Goal: Task Accomplishment & Management: Manage account settings

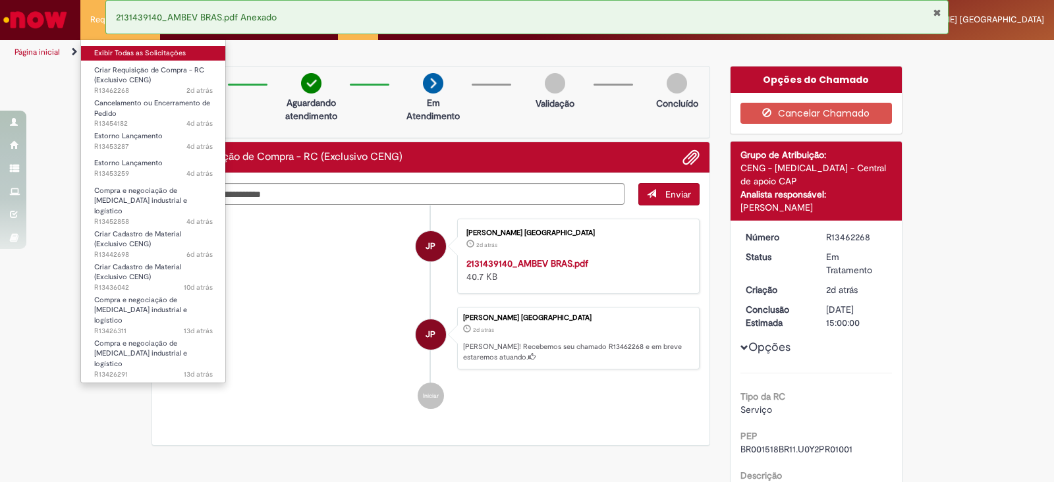
click at [110, 53] on link "Exibir Todas as Solicitações" at bounding box center [153, 53] width 145 height 14
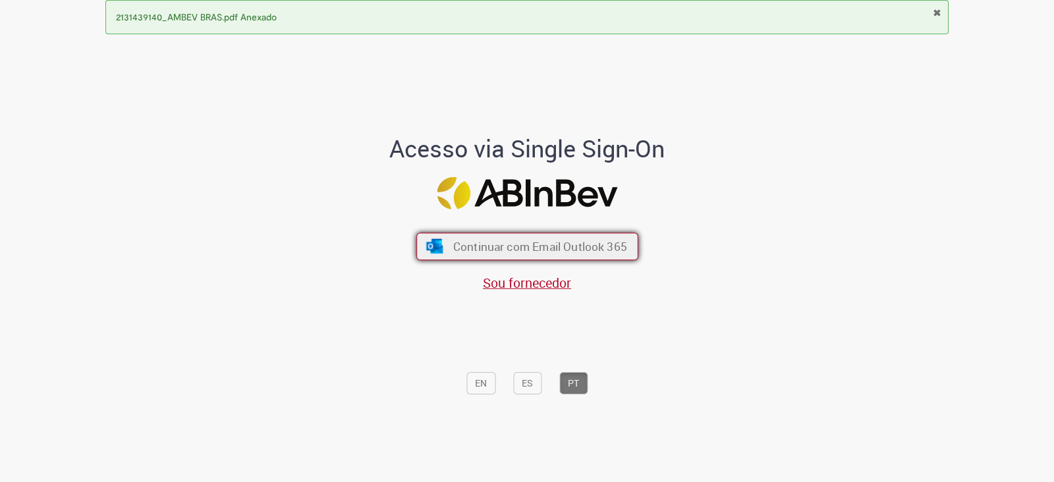
click at [514, 256] on button "Continuar com Email Outlook 365" at bounding box center [527, 247] width 222 height 28
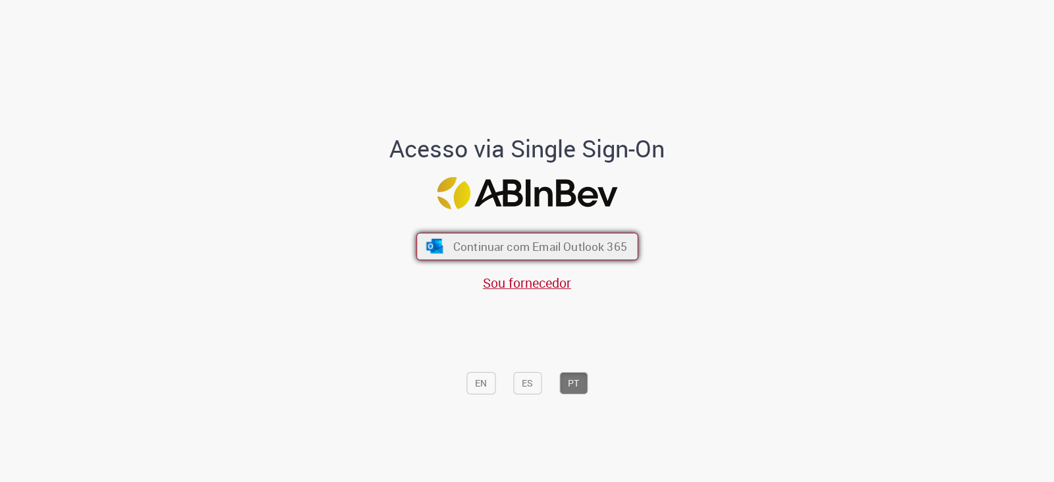
click at [518, 245] on span "Continuar com Email Outlook 365" at bounding box center [539, 246] width 174 height 15
